Goal: Transaction & Acquisition: Purchase product/service

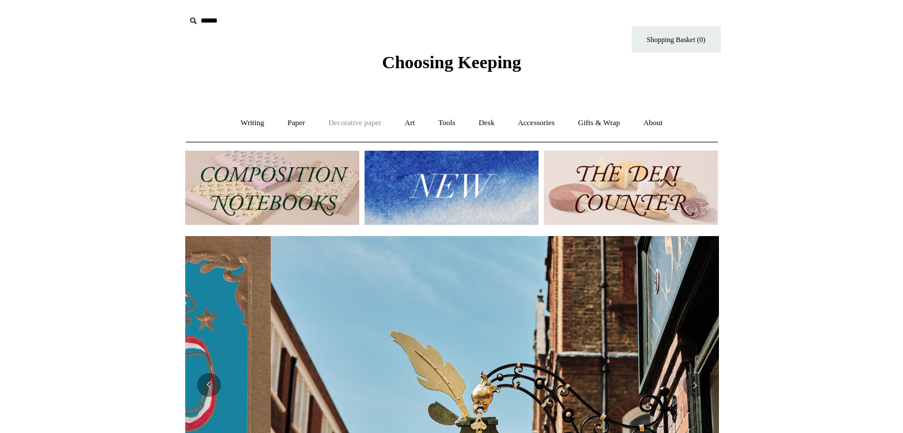
scroll to position [0, 533]
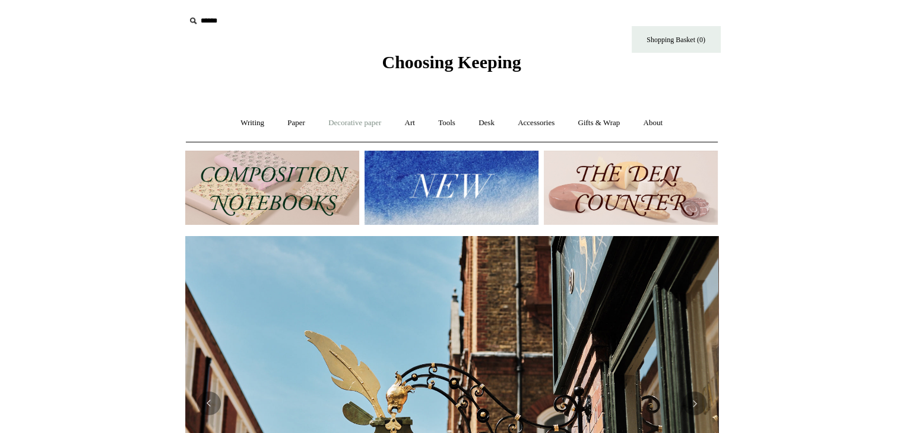
click at [373, 121] on link "Decorative paper +" at bounding box center [355, 122] width 74 height 31
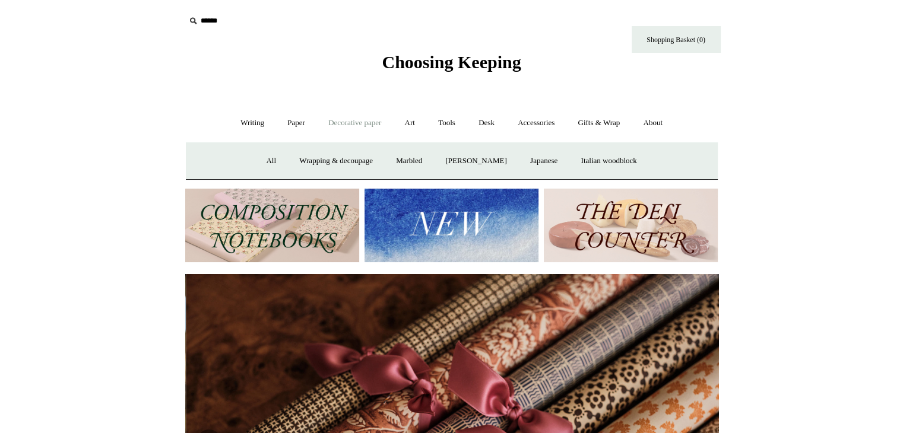
scroll to position [0, 1066]
click at [249, 116] on link "Writing +" at bounding box center [252, 122] width 45 height 31
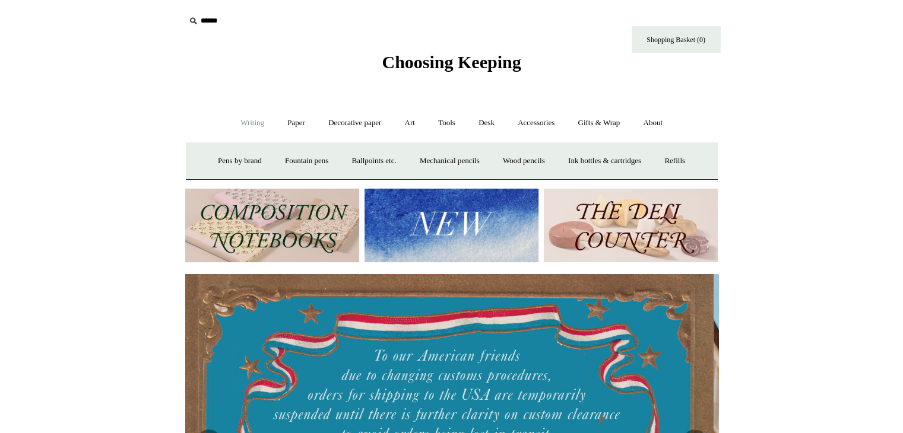
scroll to position [0, 0]
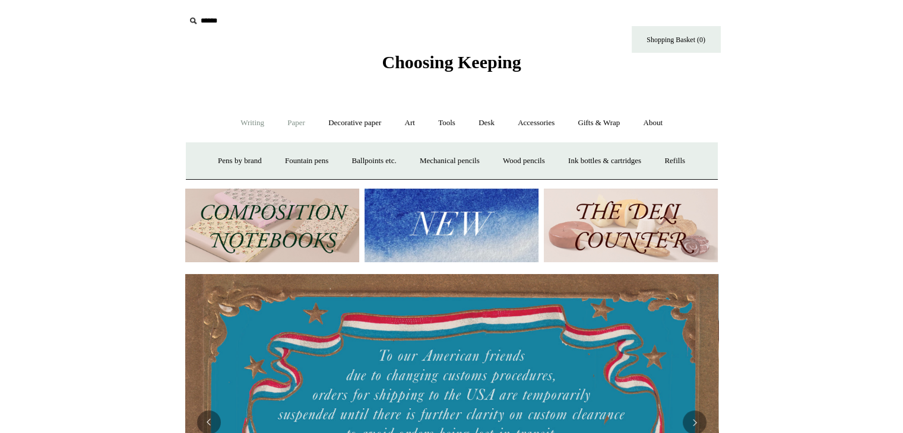
click at [280, 127] on link "Paper +" at bounding box center [296, 122] width 39 height 31
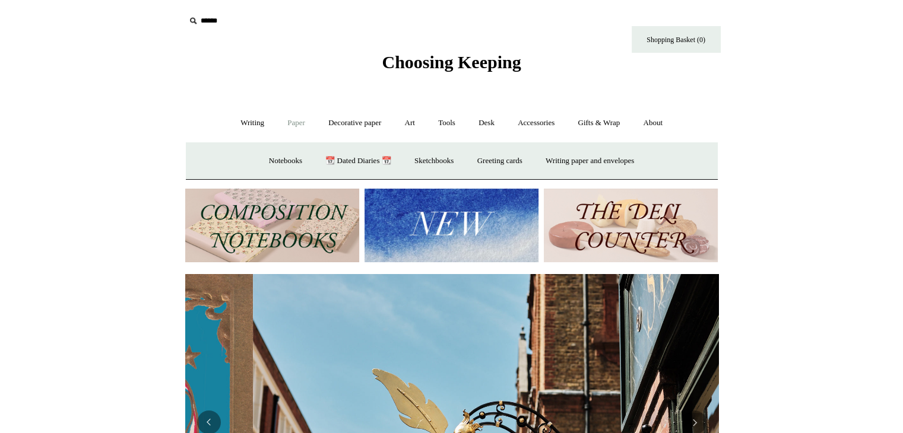
scroll to position [0, 533]
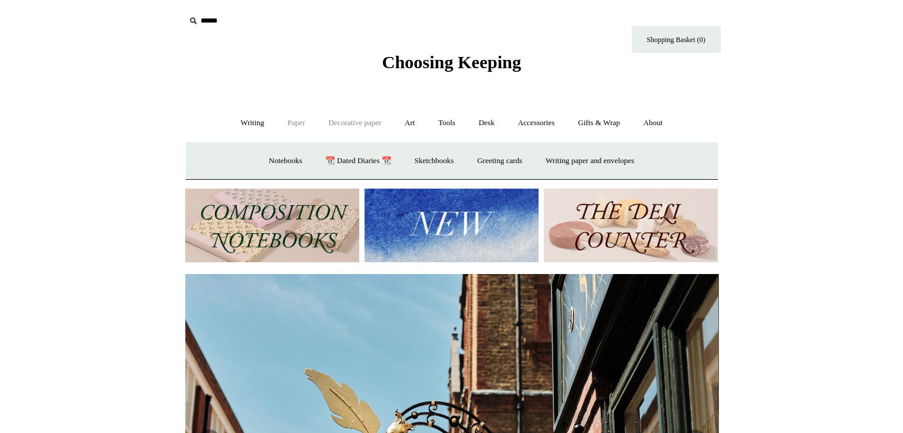
click at [365, 122] on link "Decorative paper +" at bounding box center [355, 122] width 74 height 31
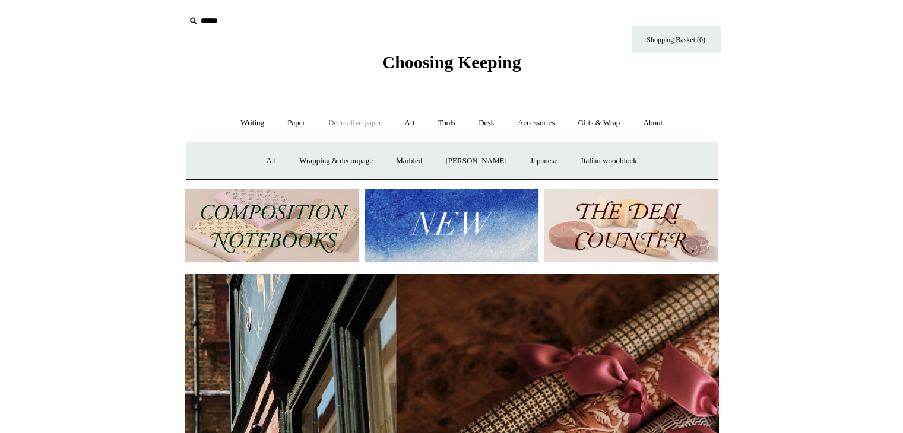
scroll to position [0, 1066]
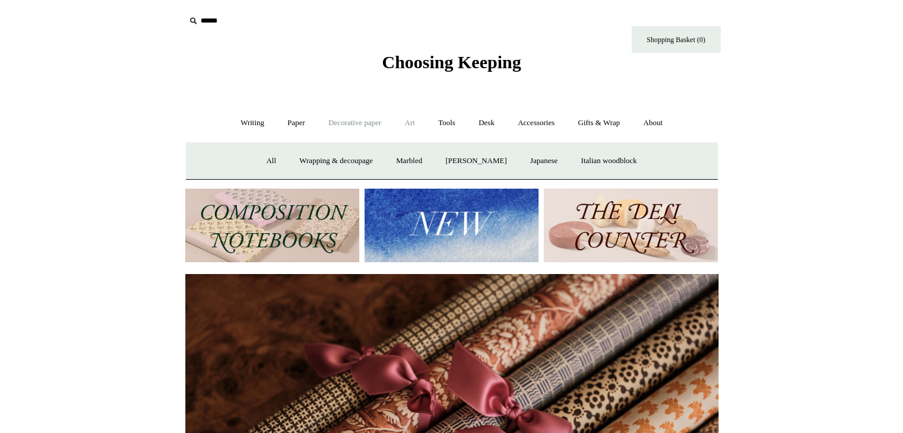
click at [419, 122] on link "Art +" at bounding box center [409, 122] width 31 height 31
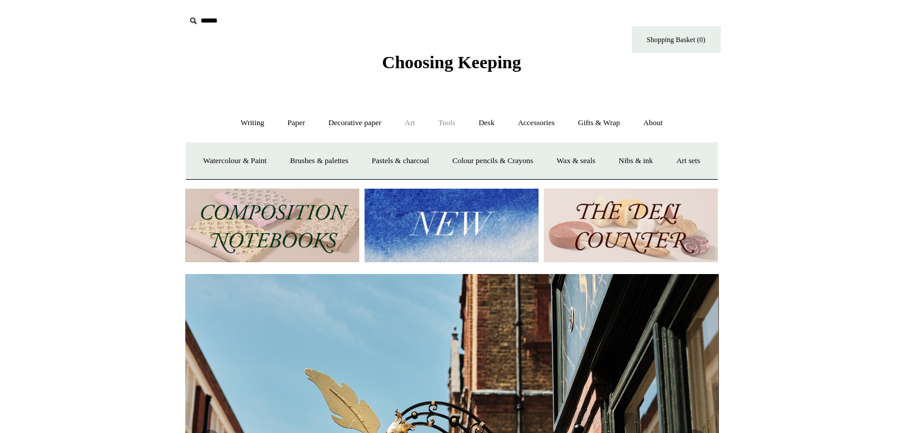
scroll to position [0, 533]
click at [454, 121] on link "Tools +" at bounding box center [446, 122] width 39 height 31
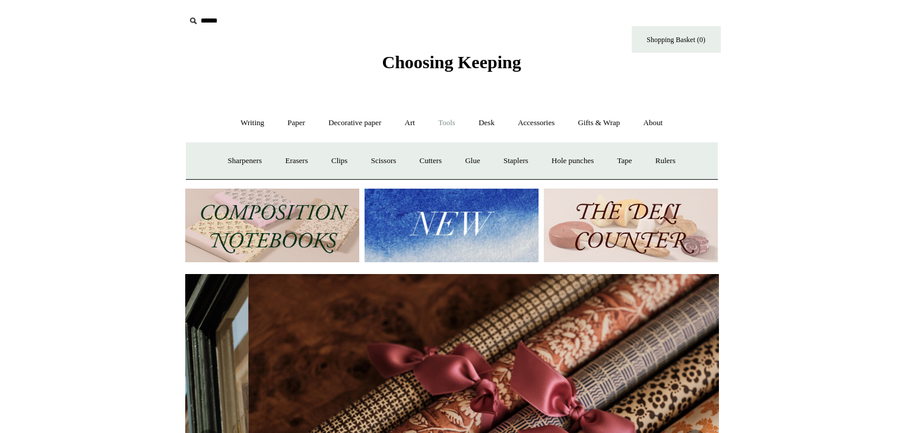
scroll to position [0, 1066]
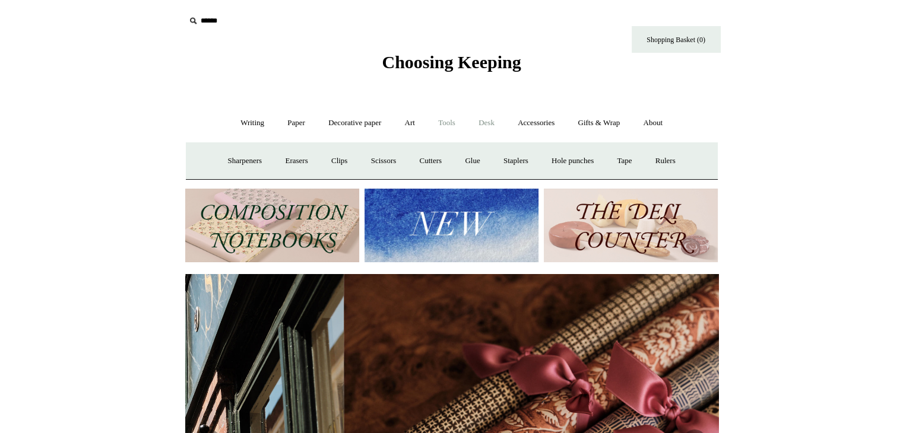
click at [493, 122] on link "Desk +" at bounding box center [486, 122] width 37 height 31
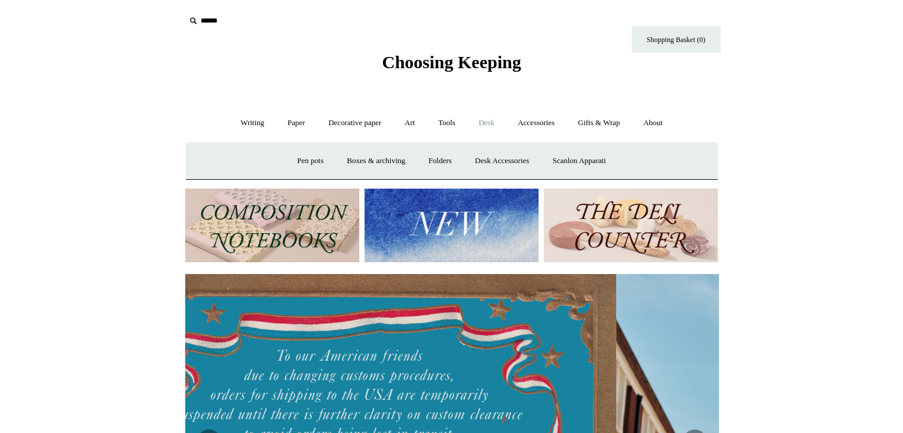
scroll to position [0, 0]
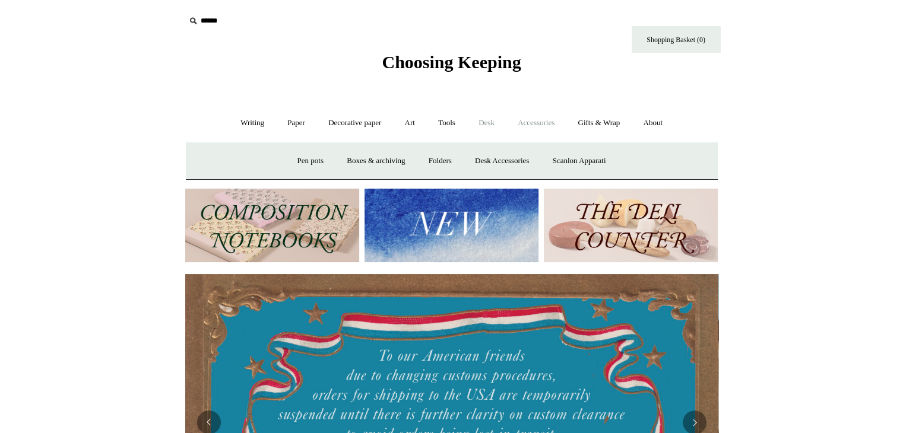
click at [552, 121] on link "Accessories +" at bounding box center [536, 122] width 58 height 31
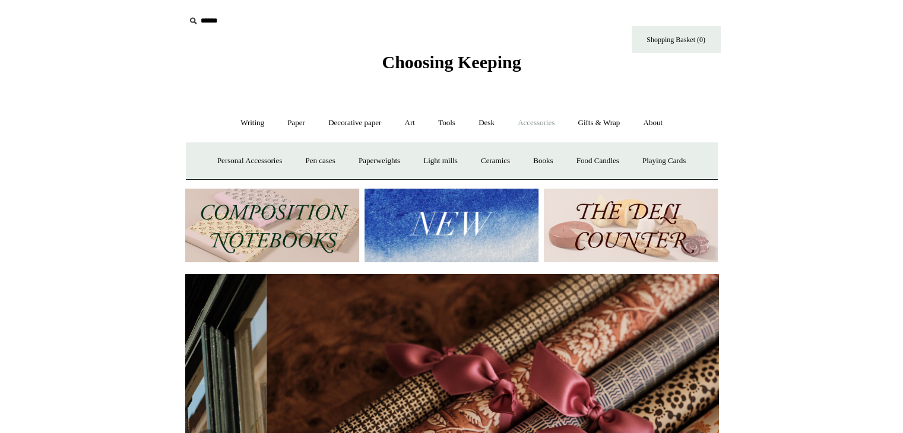
scroll to position [0, 1066]
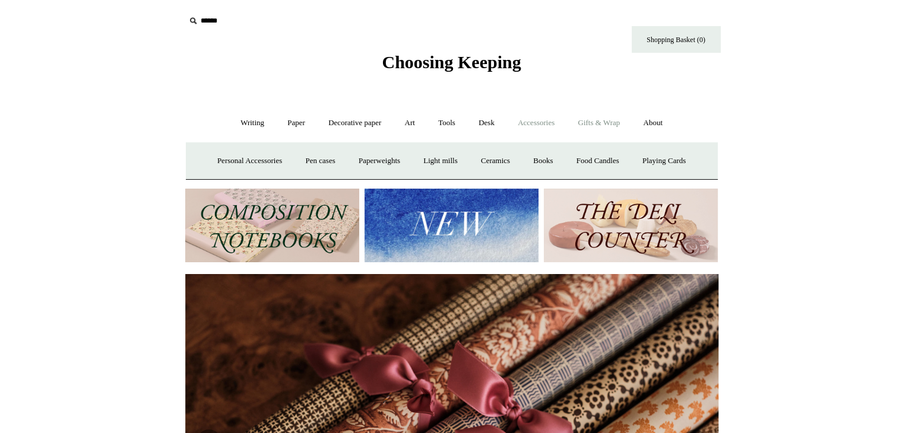
click at [594, 123] on link "Gifts & Wrap +" at bounding box center [599, 122] width 64 height 31
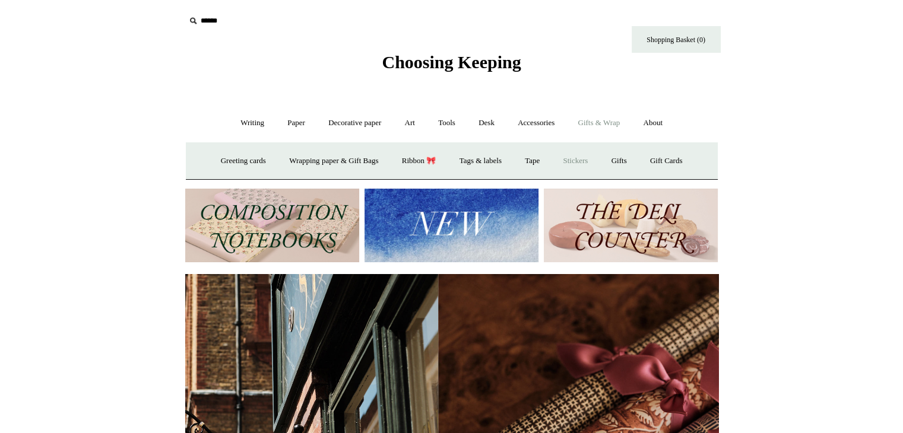
click at [586, 155] on link "Stickers" at bounding box center [575, 160] width 46 height 31
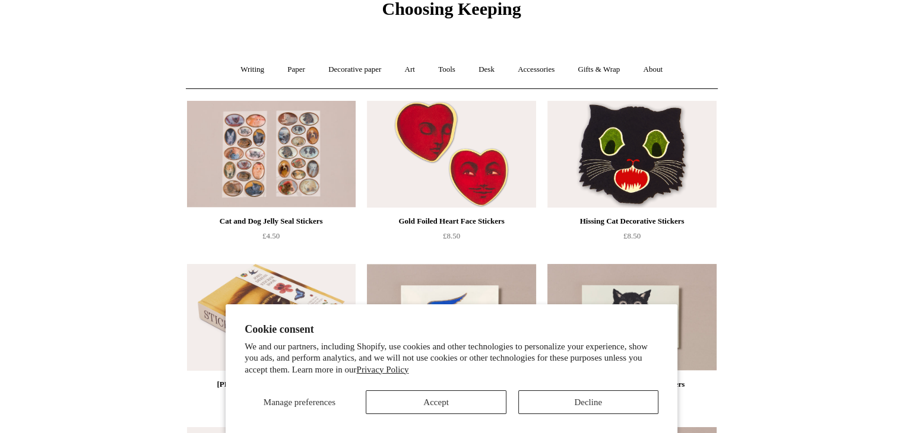
scroll to position [54, 0]
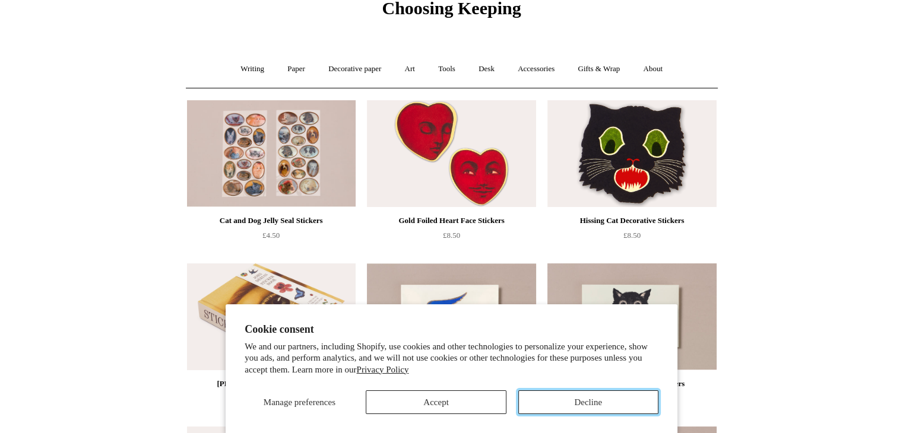
click at [545, 402] on button "Decline" at bounding box center [588, 403] width 140 height 24
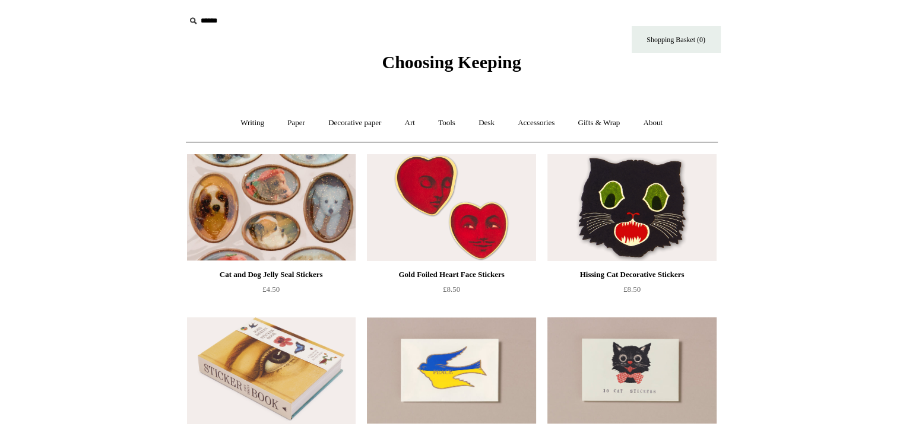
scroll to position [0, 0]
click at [305, 237] on img at bounding box center [271, 207] width 169 height 107
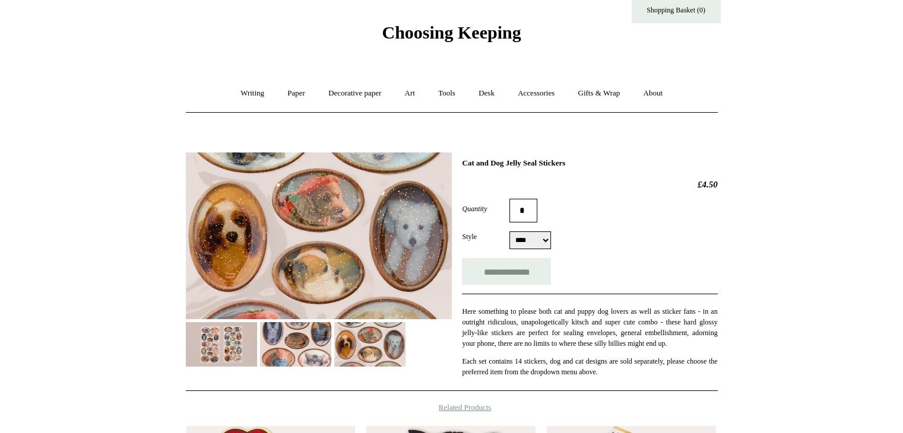
scroll to position [29, 0]
